Goal: Task Accomplishment & Management: Use online tool/utility

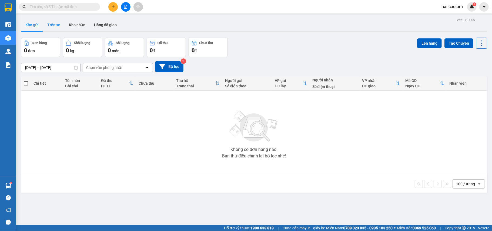
click at [49, 25] on button "Trên xe" at bounding box center [54, 24] width 22 height 13
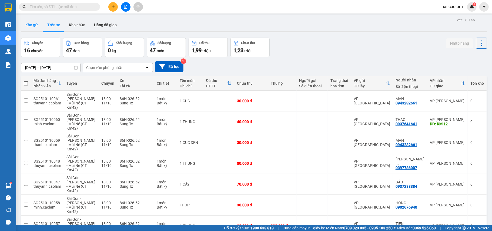
click at [32, 25] on button "Kho gửi" at bounding box center [32, 24] width 22 height 13
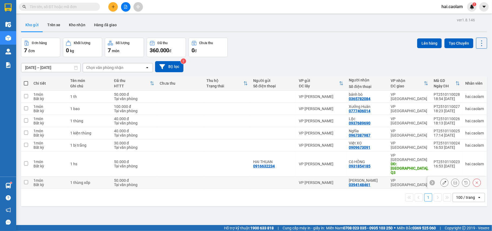
click at [173, 177] on td at bounding box center [180, 183] width 47 height 12
checkbox input "true"
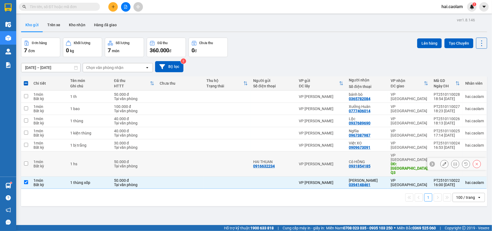
click at [168, 160] on td at bounding box center [180, 163] width 47 height 25
checkbox input "true"
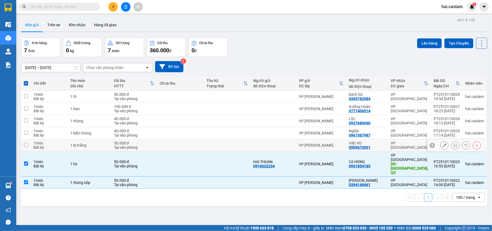
click at [153, 145] on div "30.000 đ" at bounding box center [134, 143] width 40 height 4
checkbox input "true"
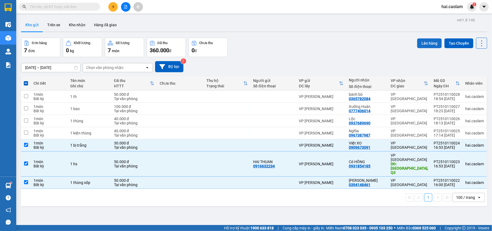
click at [427, 41] on button "Lên hàng" at bounding box center [429, 43] width 25 height 10
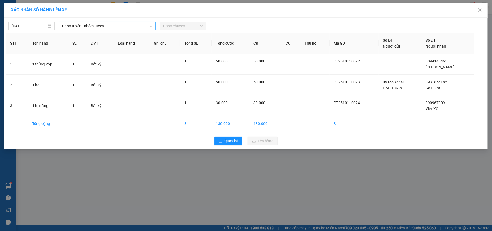
click at [85, 25] on span "Chọn tuyến - nhóm tuyến" at bounding box center [107, 26] width 90 height 8
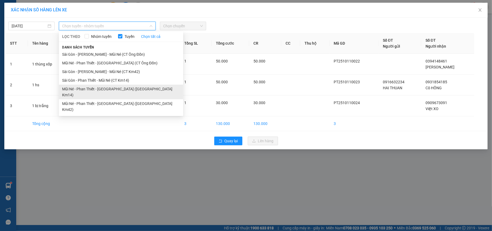
click at [110, 89] on li "Mũi Né - Phan Thiết - [GEOGRAPHIC_DATA] ([GEOGRAPHIC_DATA] Km14)" at bounding box center [121, 92] width 124 height 15
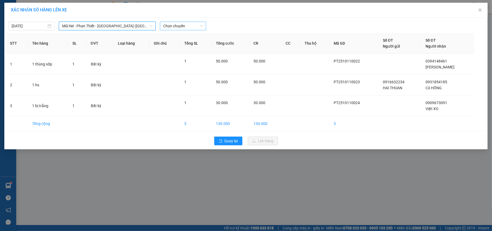
click at [181, 25] on span "Chọn chuyến" at bounding box center [183, 26] width 40 height 8
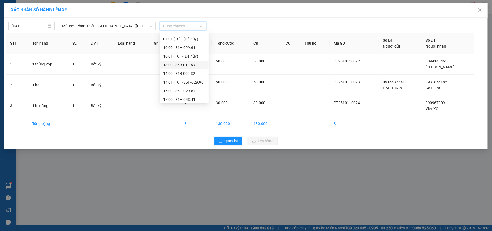
scroll to position [35, 0]
click at [184, 89] on div "17:00 - 86H-043.41" at bounding box center [184, 89] width 42 height 6
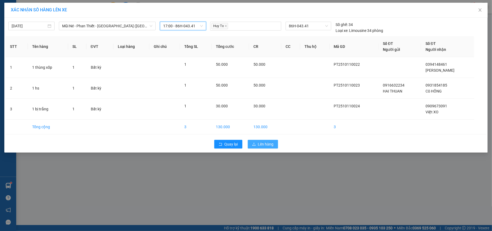
click at [270, 143] on span "Lên hàng" at bounding box center [266, 144] width 16 height 6
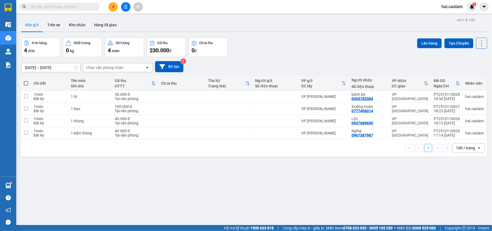
click at [64, 4] on input "text" at bounding box center [62, 7] width 64 height 6
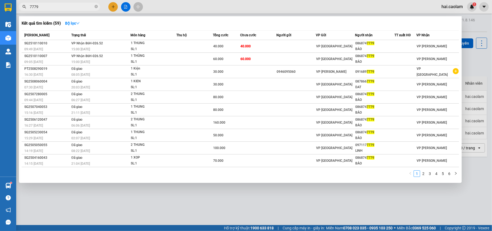
type input "7779"
